Goal: Task Accomplishment & Management: Use online tool/utility

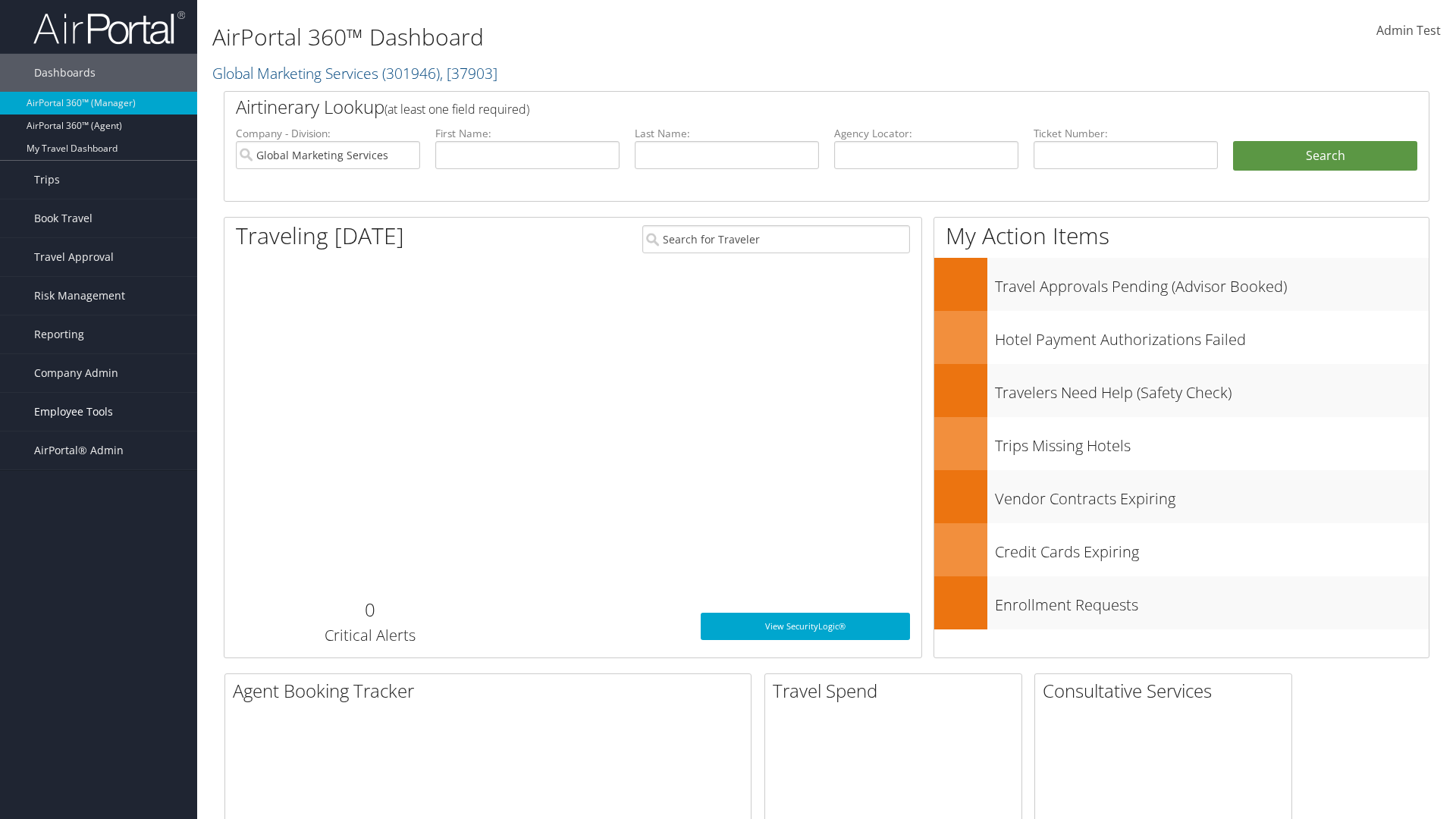
click at [98, 411] on span "Employee Tools" at bounding box center [73, 411] width 79 height 38
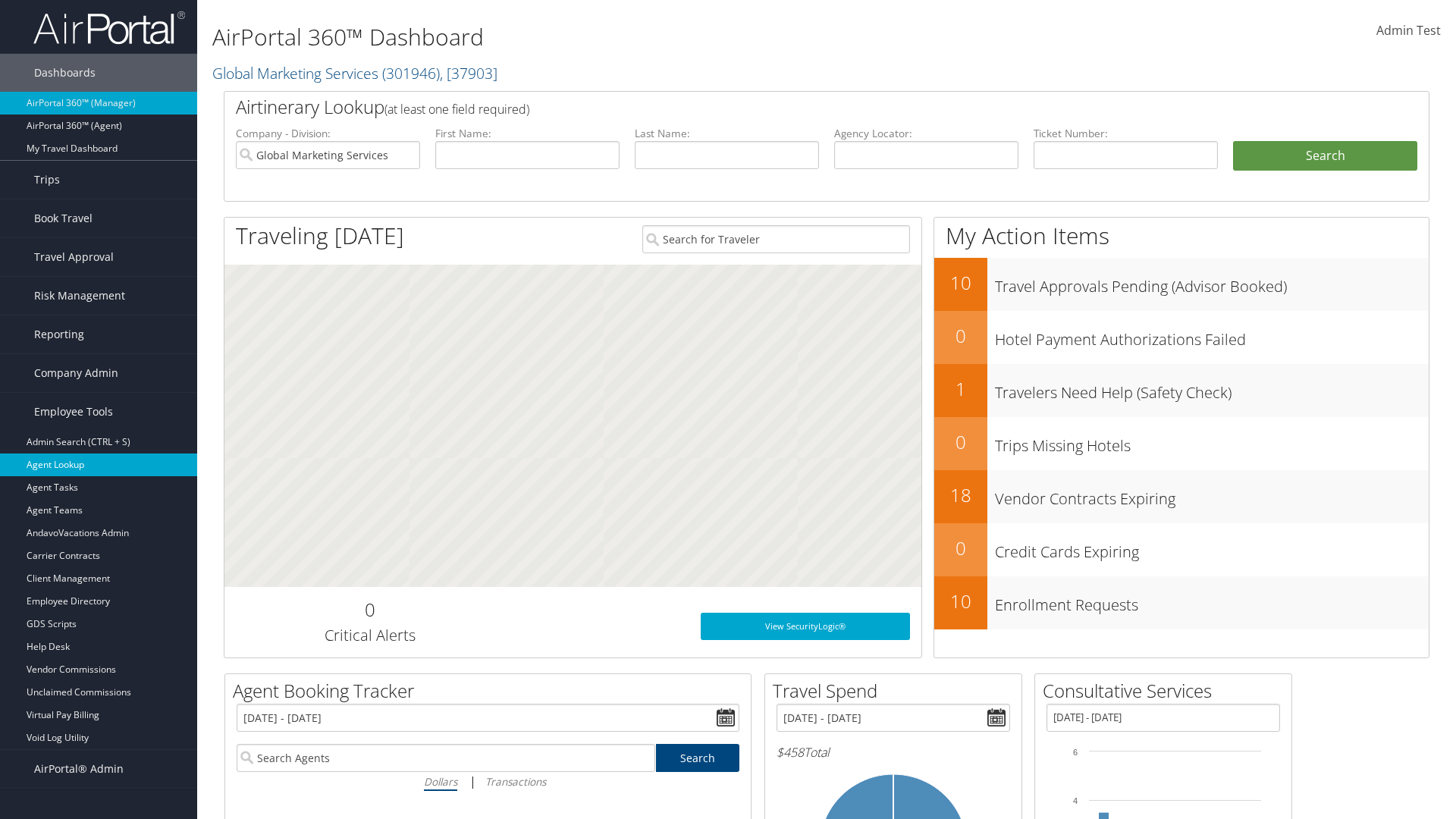
click at [98, 465] on link "Agent Lookup" at bounding box center [98, 464] width 197 height 22
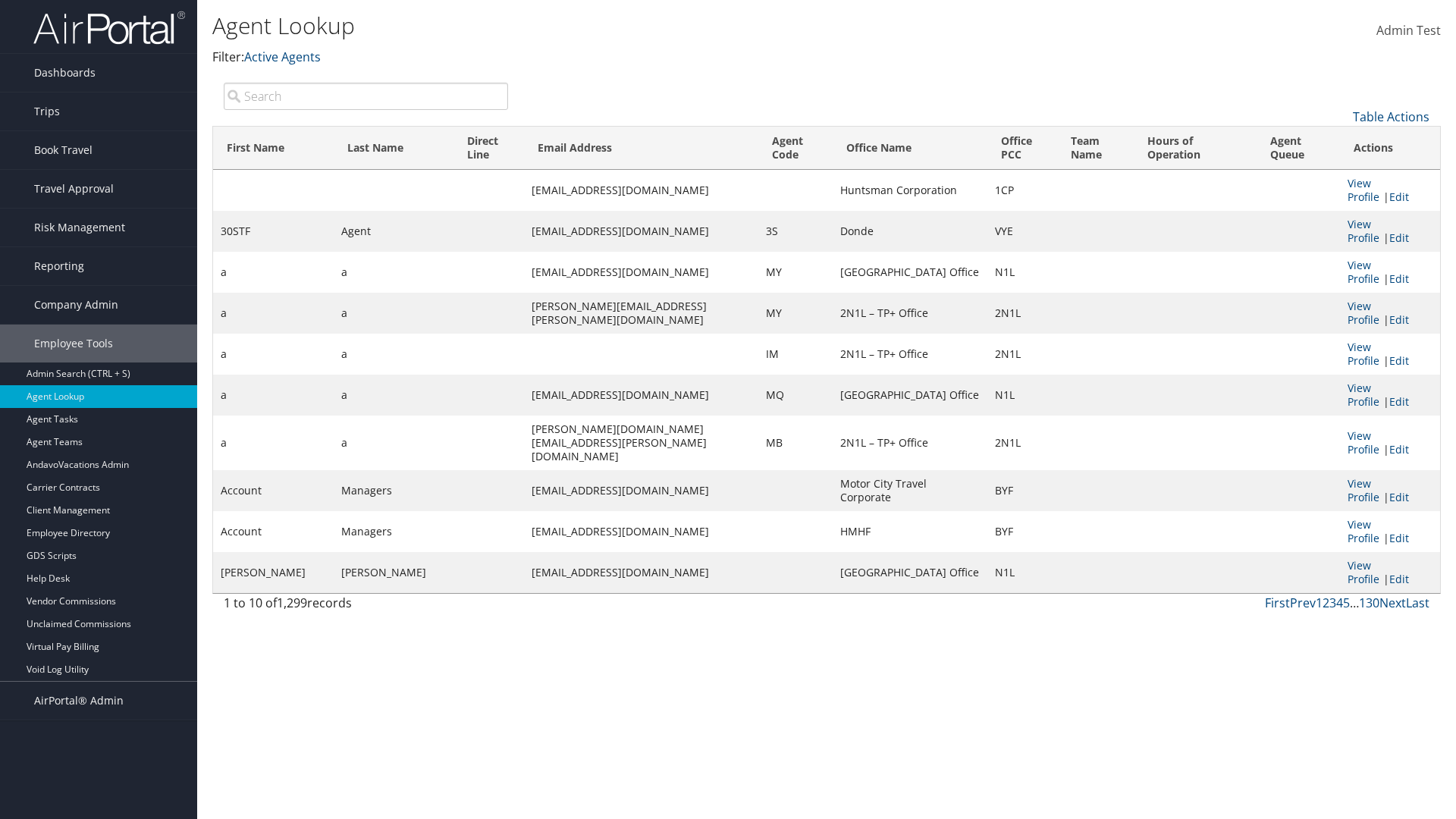
click at [366, 95] on input "search" at bounding box center [366, 96] width 284 height 27
type input "Agent"
